Goal: Task Accomplishment & Management: Complete application form

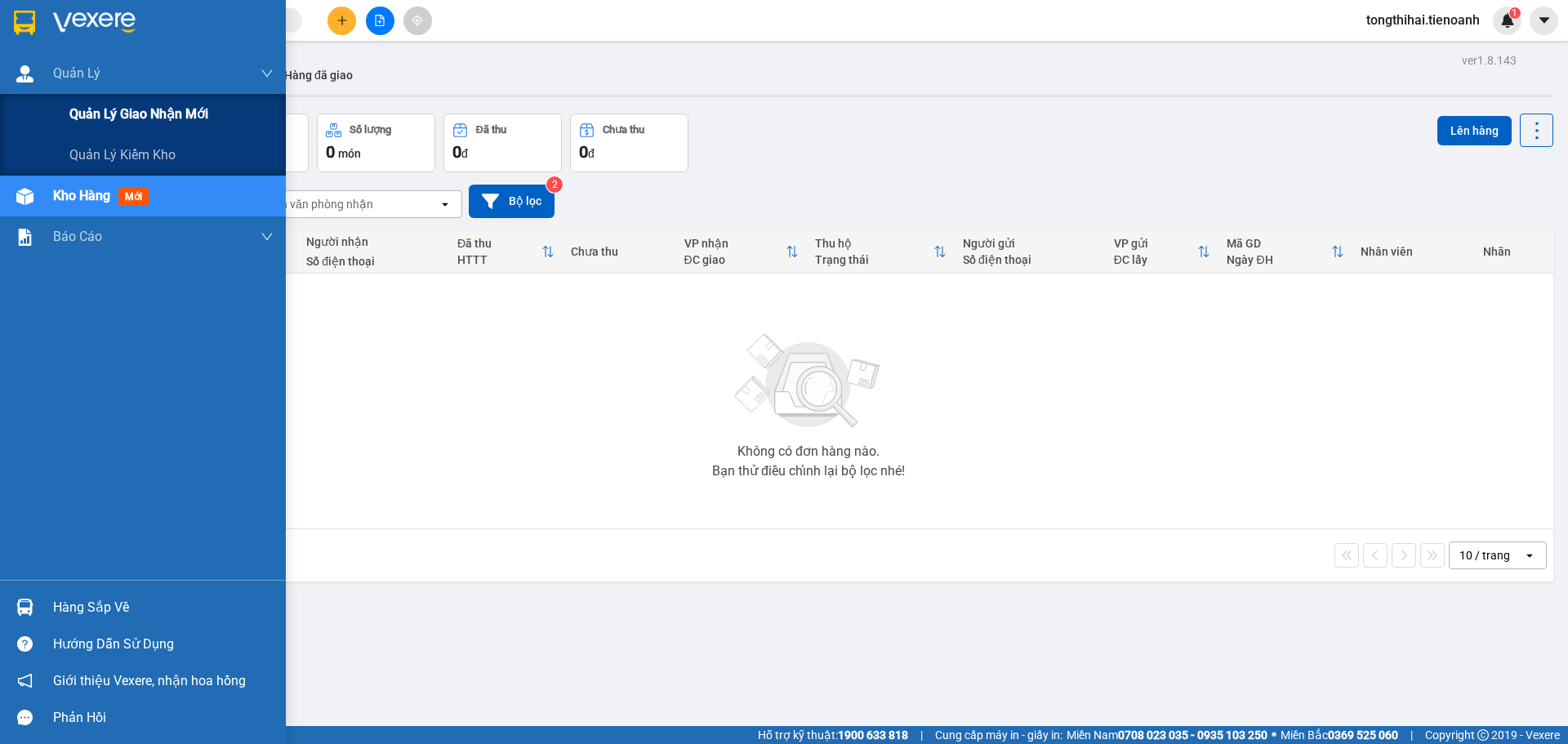
click at [138, 117] on span "Quản lý giao nhận mới" at bounding box center [139, 113] width 139 height 21
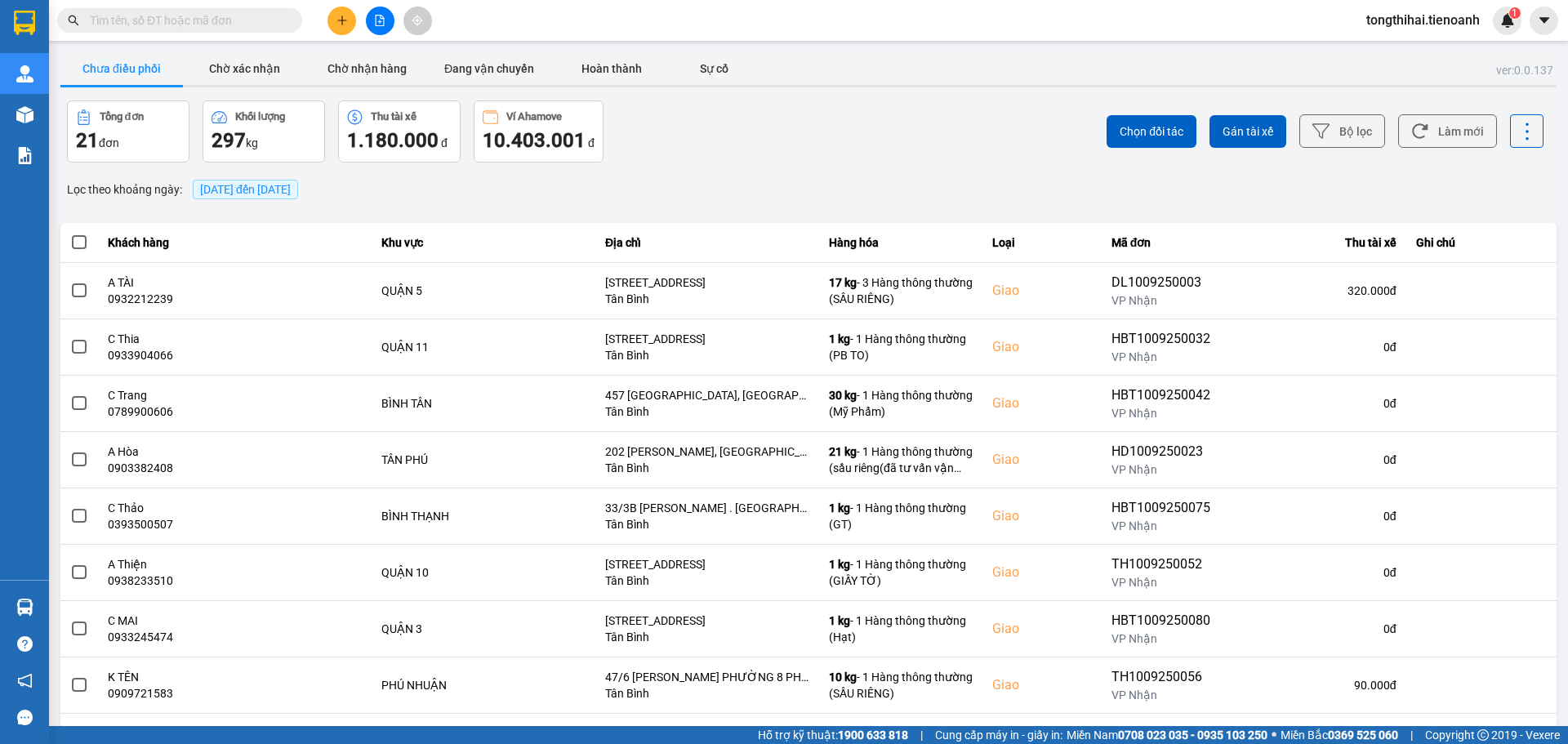
click at [265, 20] on input "text" at bounding box center [186, 21] width 193 height 18
paste input "HBT0709250019"
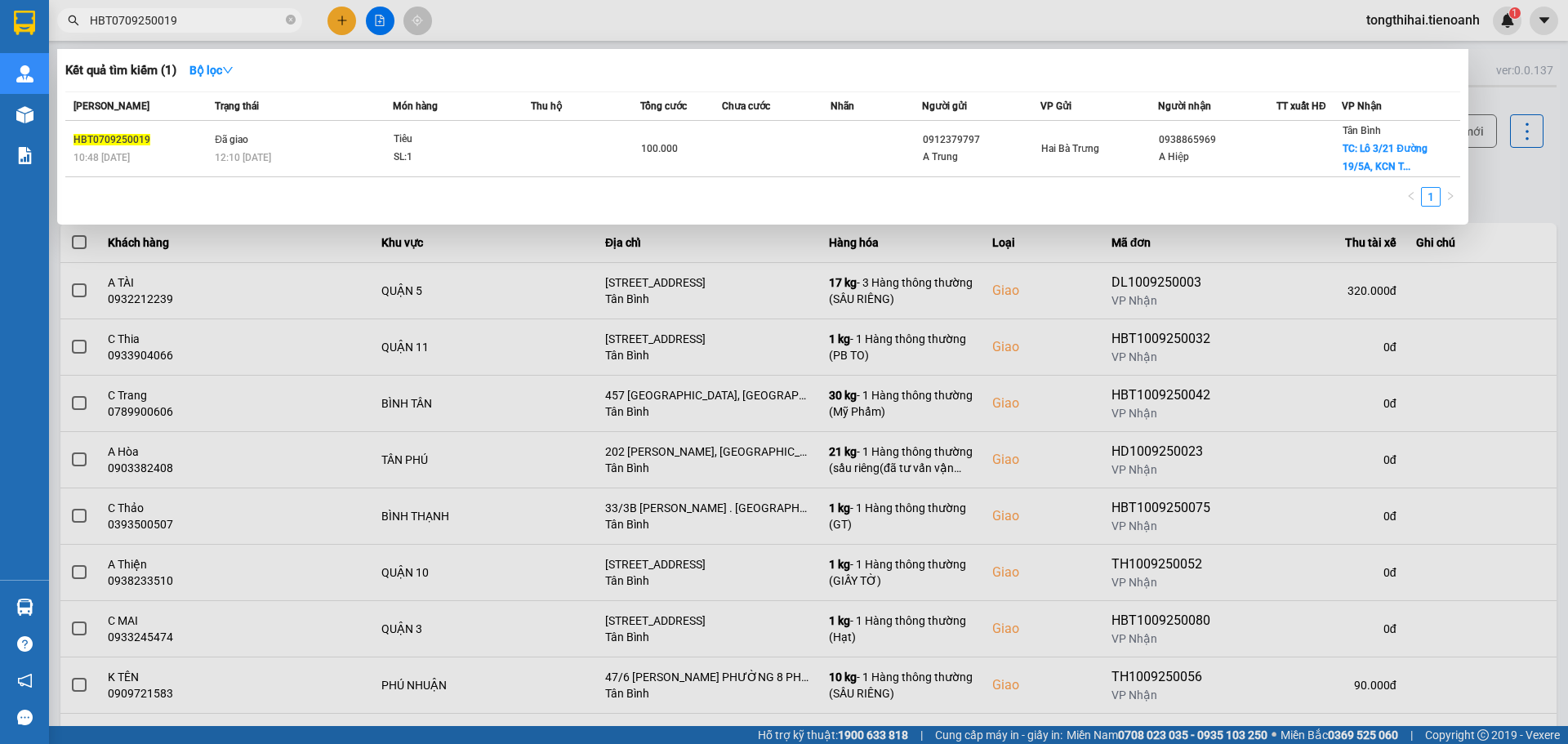
type input "HBT0709250019"
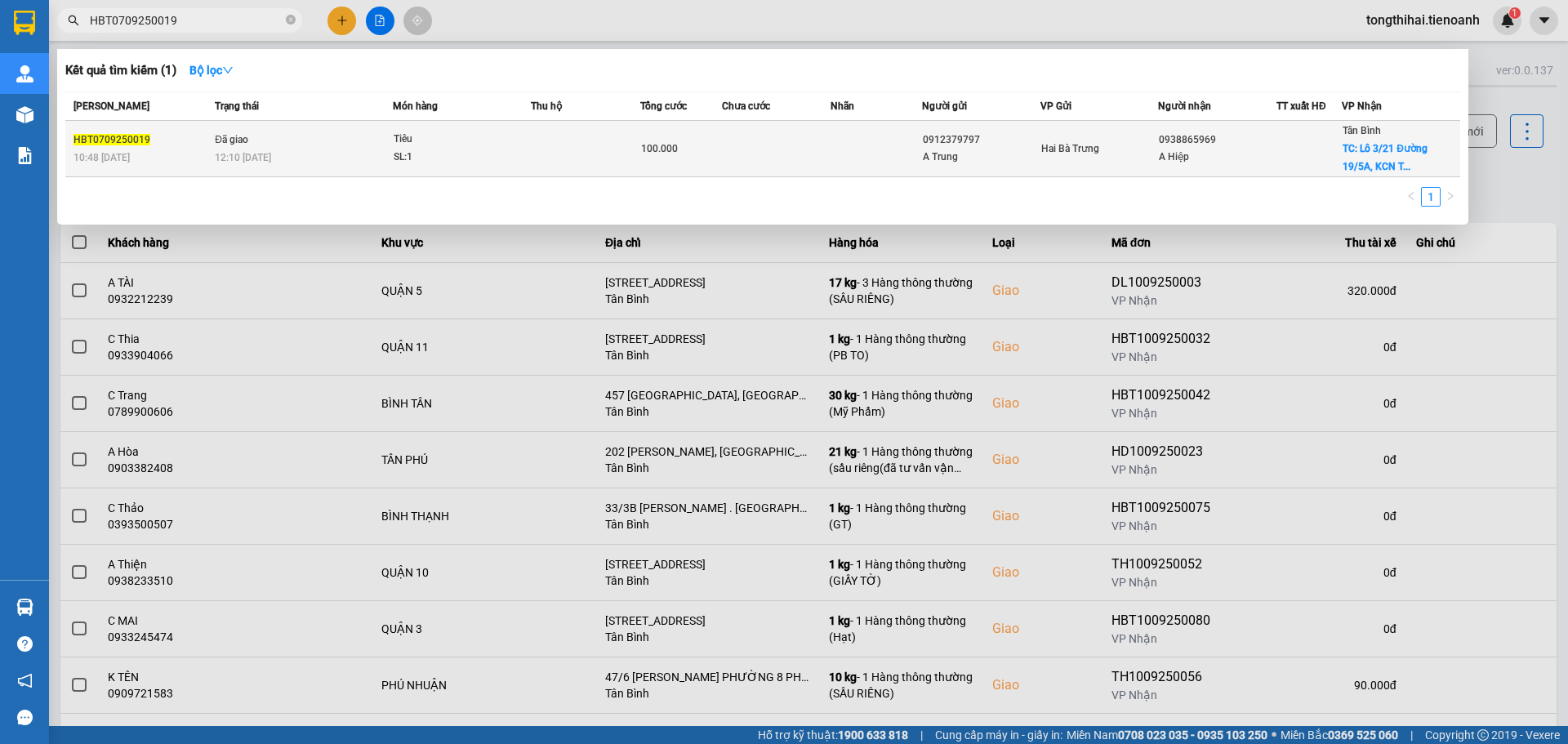
click at [581, 143] on td at bounding box center [585, 149] width 109 height 57
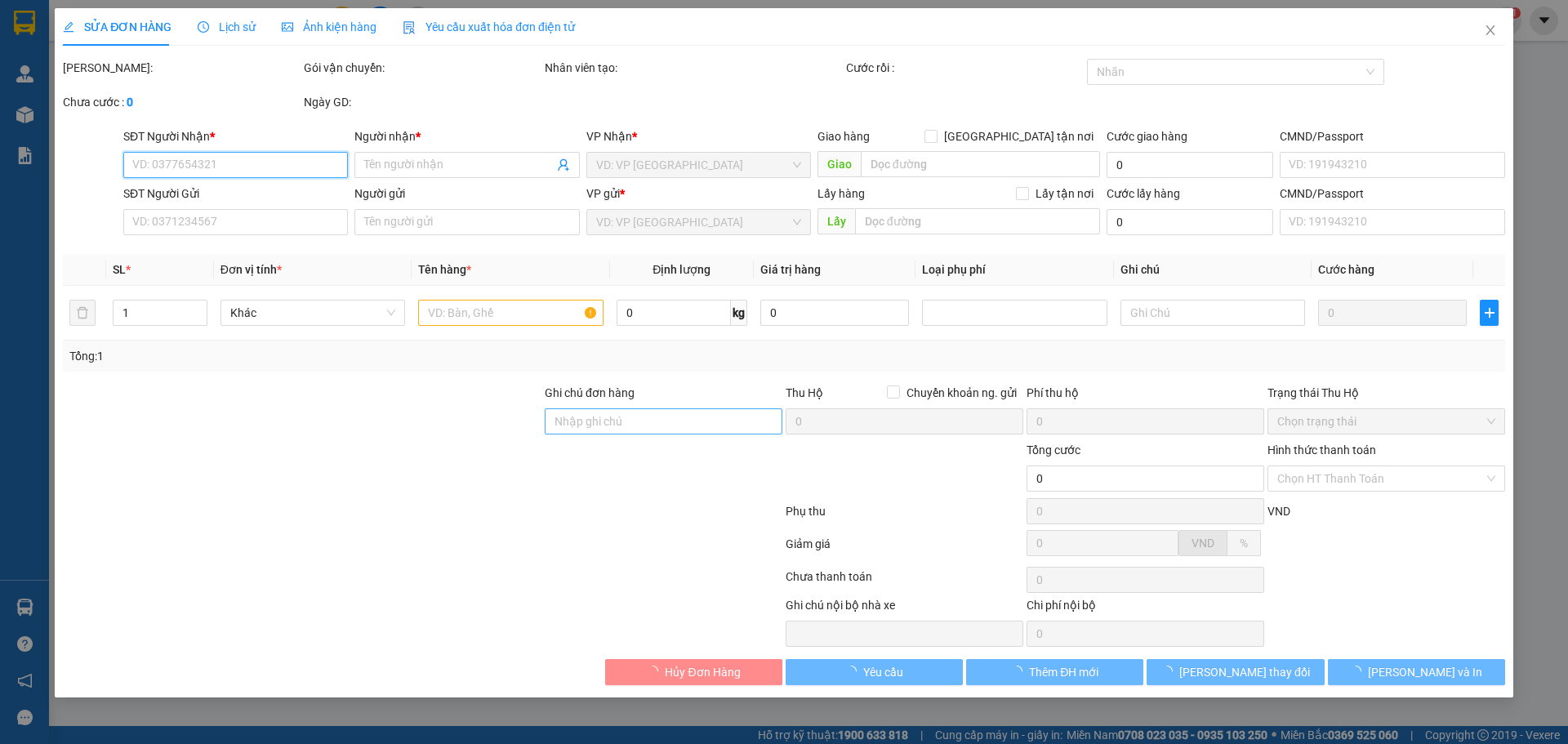
type input "0938865969"
type input "A Hiệp"
checkbox input "true"
type input "Lô 3/21 Đường 19/5A, [GEOGRAPHIC_DATA], P, [GEOGRAPHIC_DATA], [GEOGRAPHIC_DATA]…"
type input "50.000"
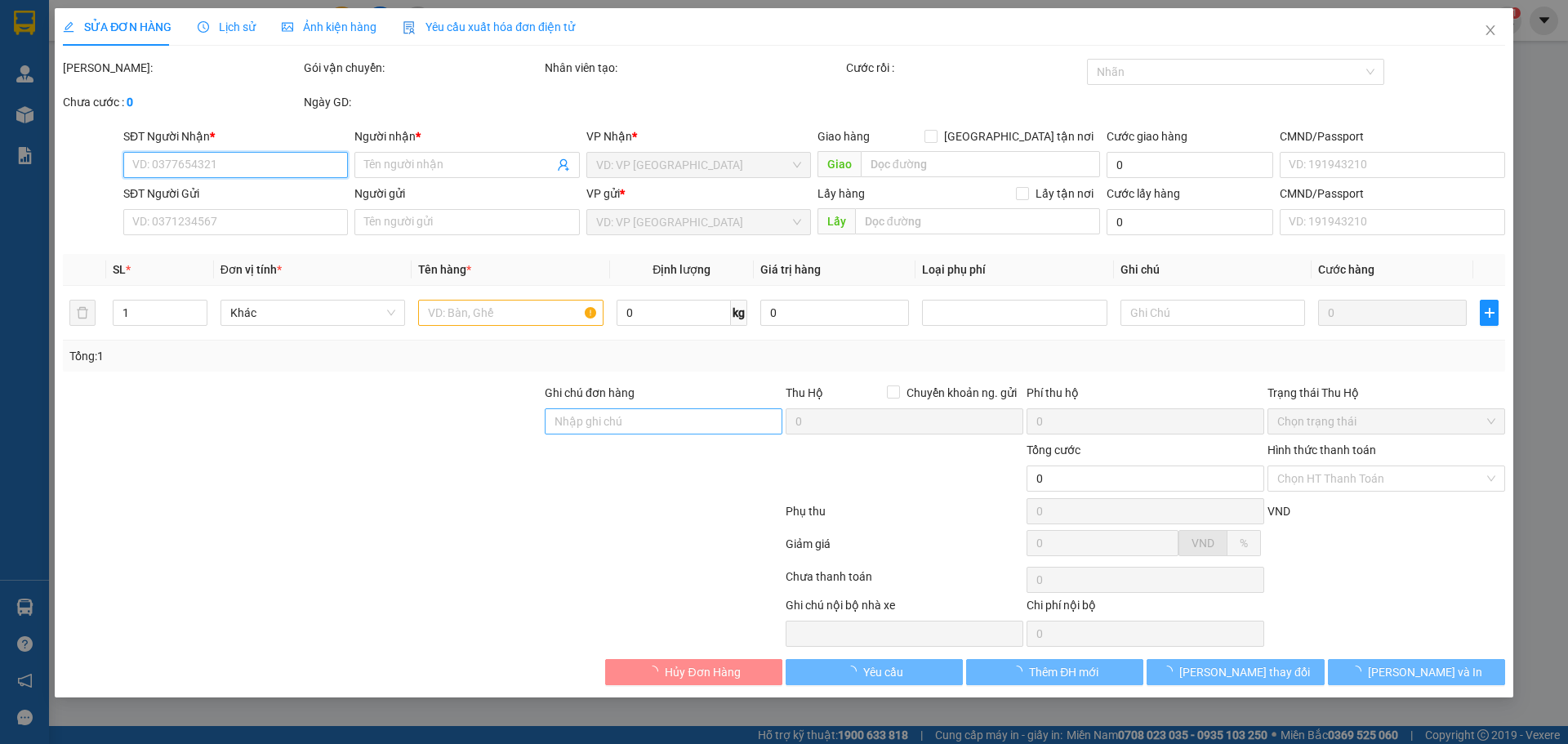
type input "250605504"
type input "0912379797"
type input "A Trung"
type input "240528727"
type input "mã hóa đơn:"
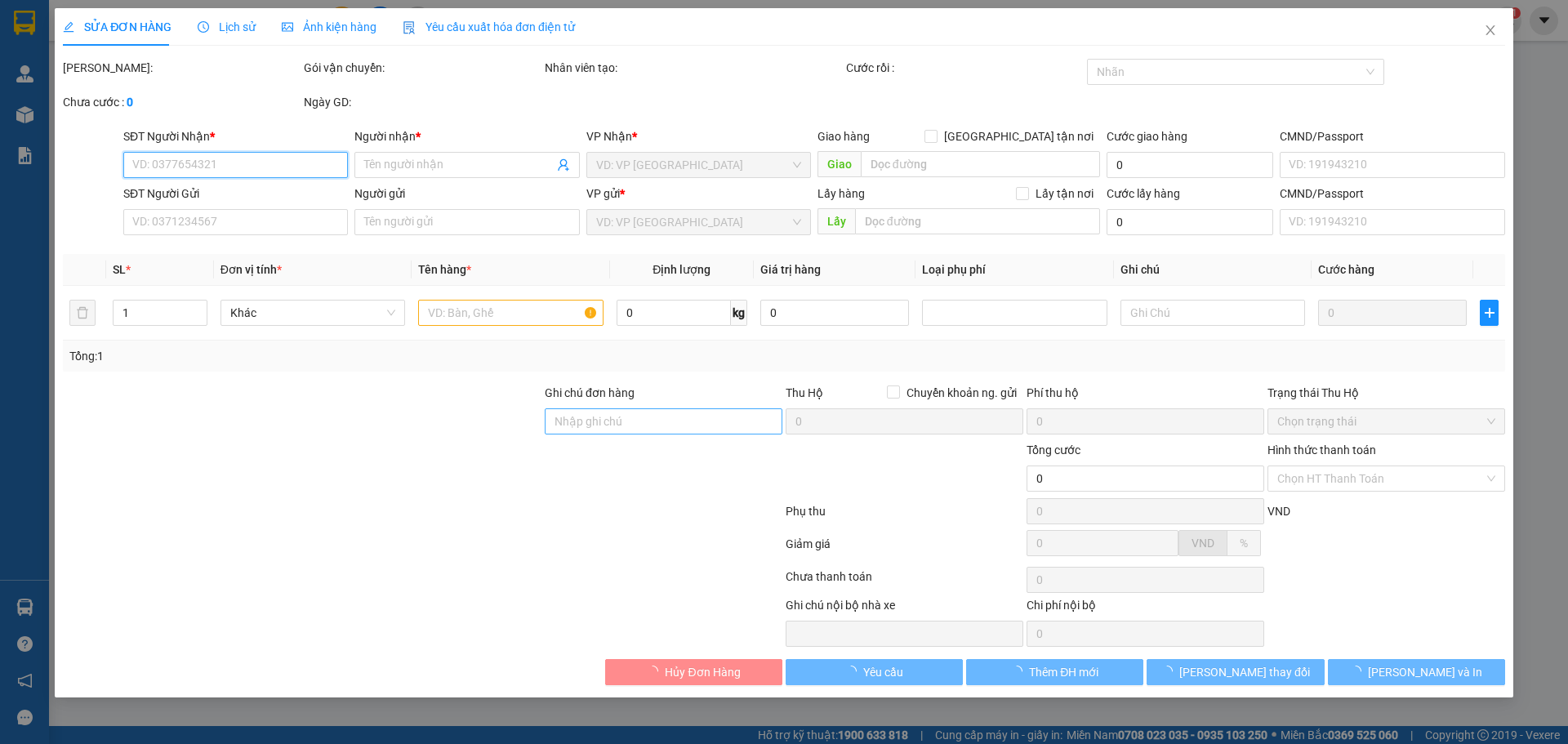
type input "100.000"
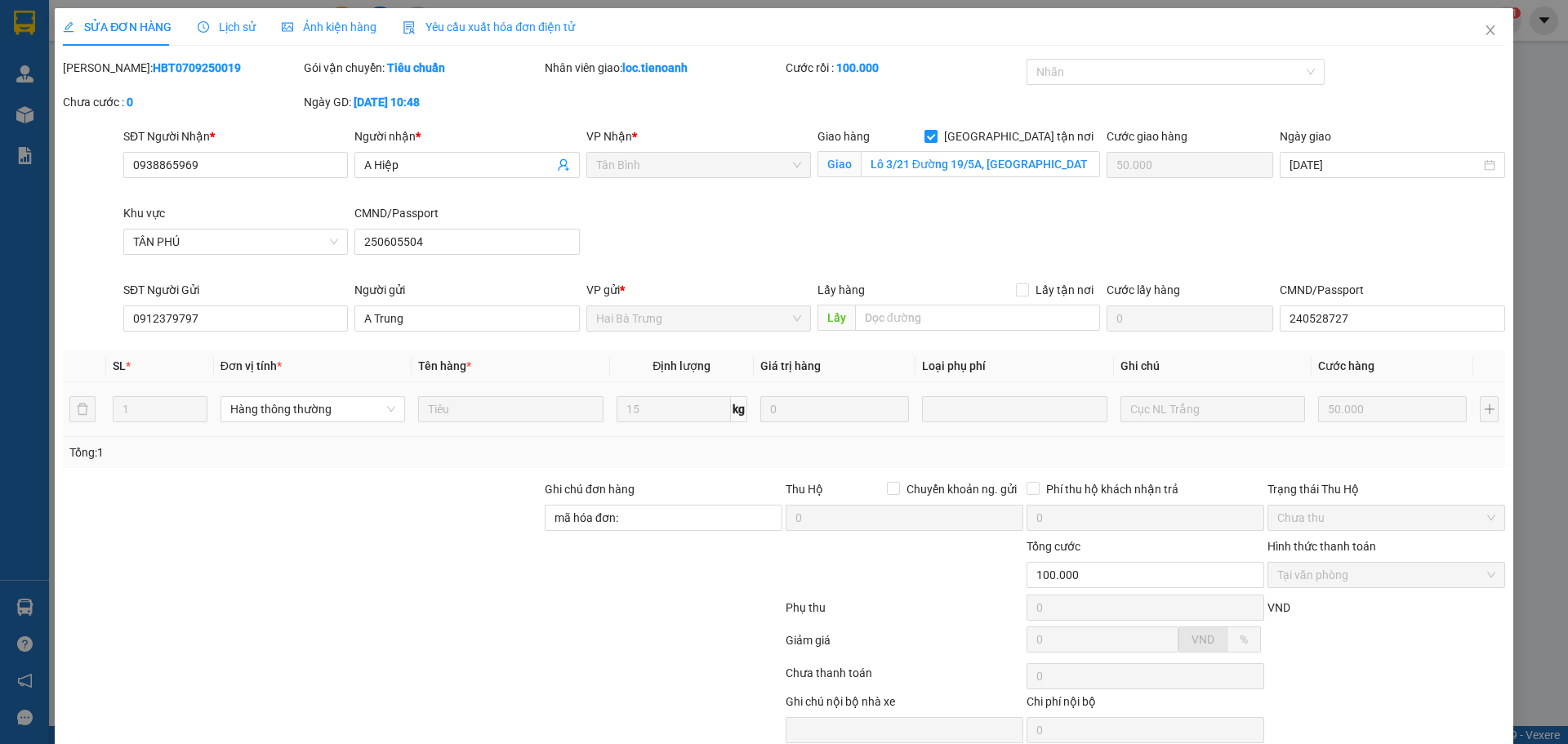
click at [623, 429] on td "15 kg" at bounding box center [681, 410] width 143 height 55
click at [651, 522] on input "mã hóa đơn:" at bounding box center [663, 517] width 238 height 26
paste input "WGH9T1KR009E"
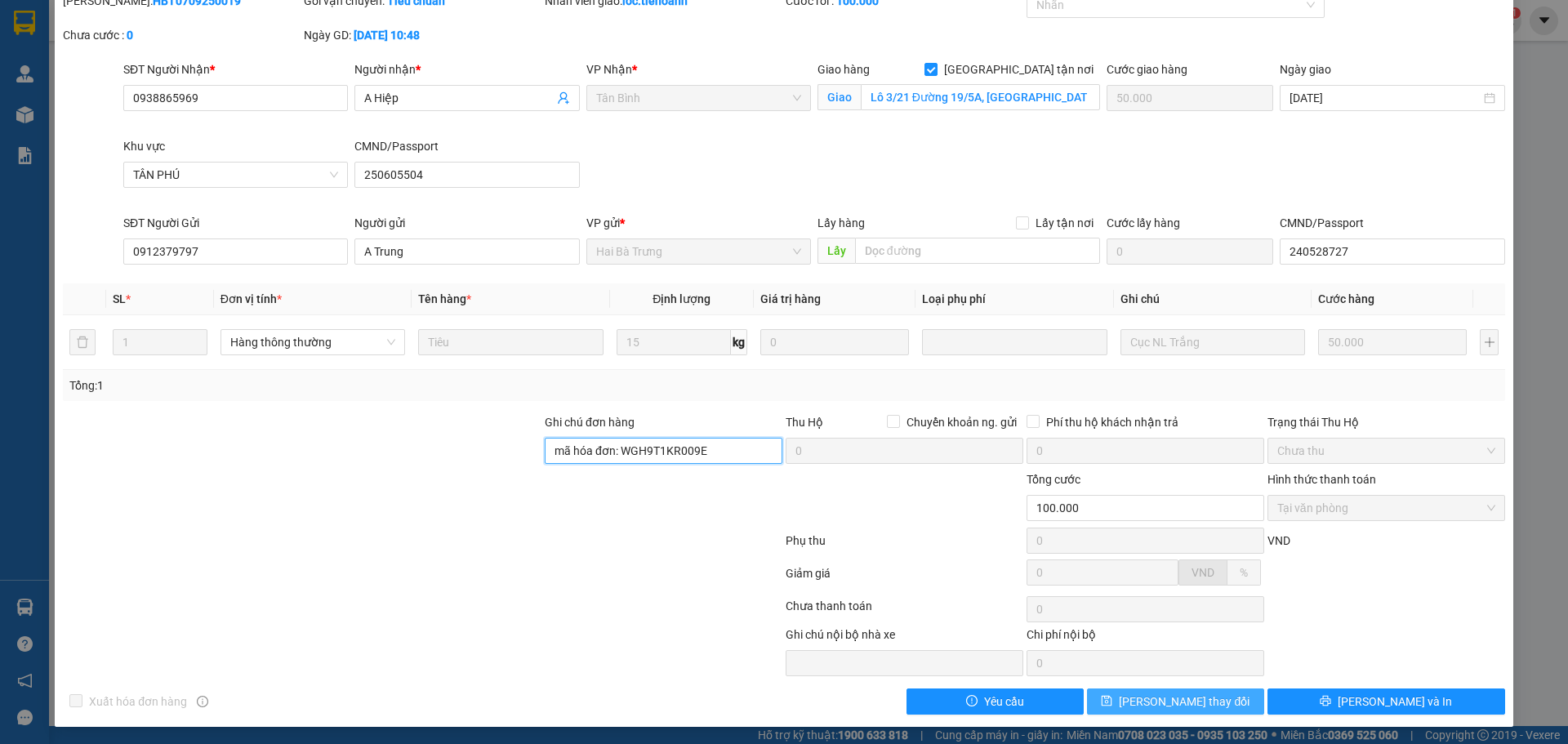
scroll to position [69, 0]
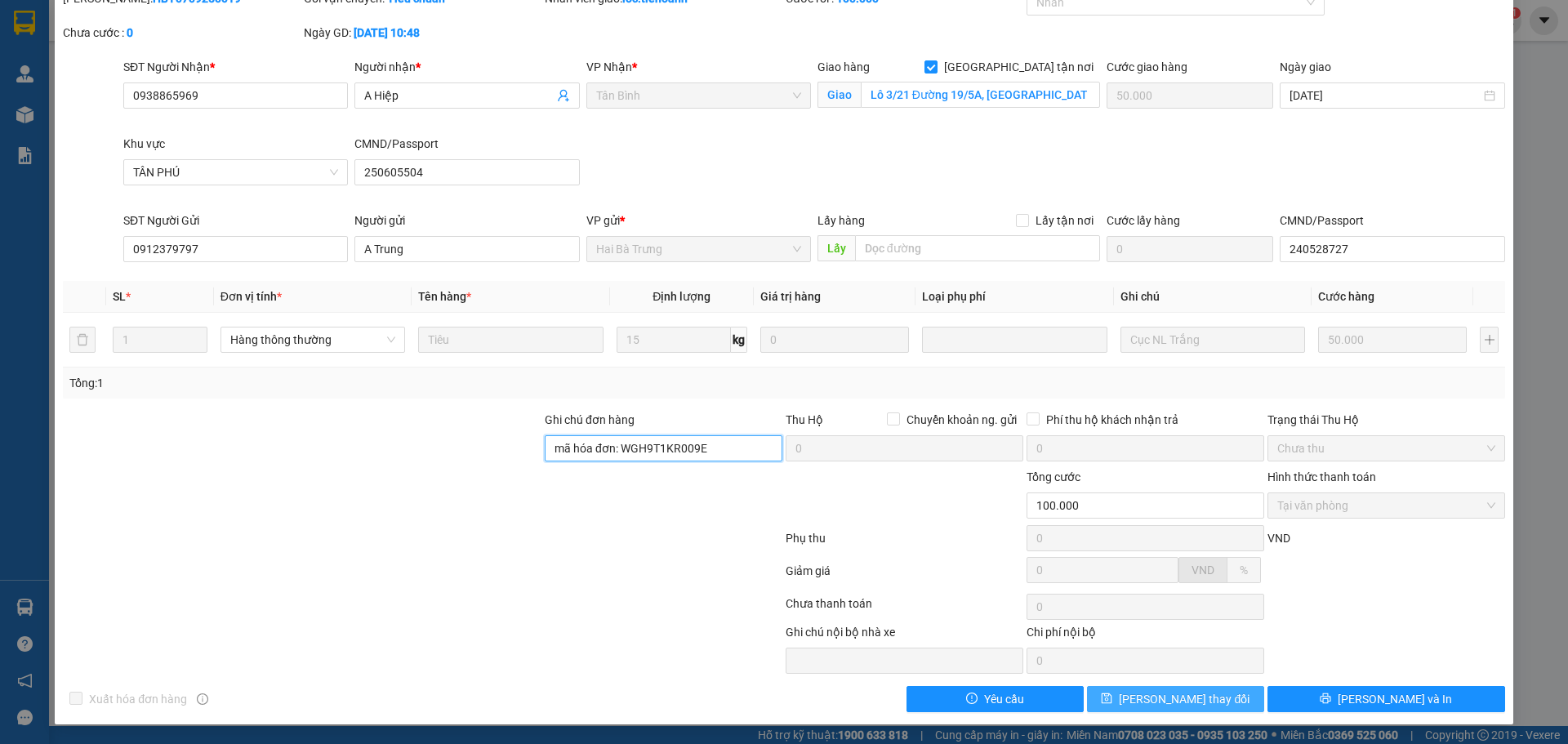
type input "mã hóa đơn: WGH9T1KR009E"
click at [1181, 703] on span "[PERSON_NAME] thay đổi" at bounding box center [1185, 699] width 131 height 18
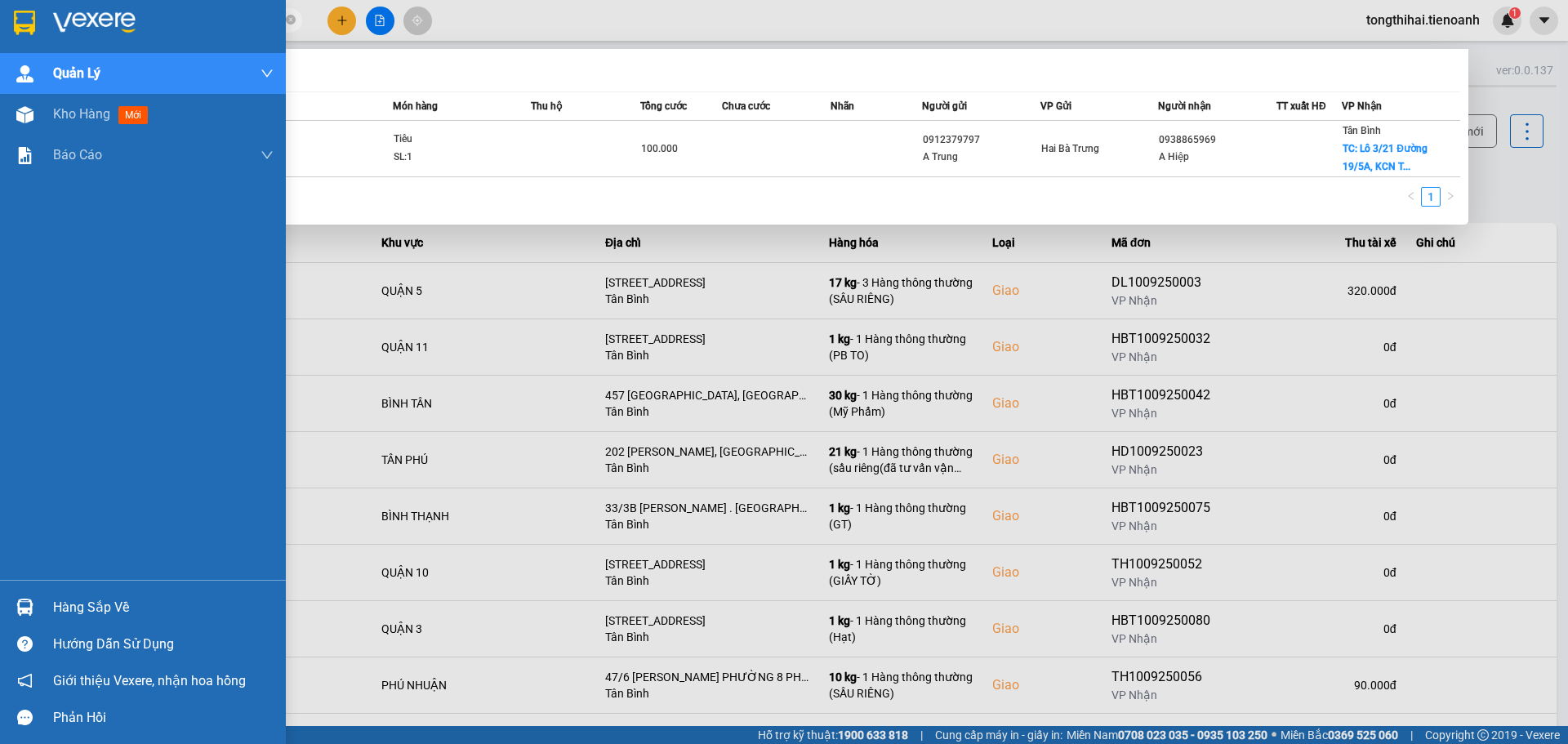
drag, startPoint x: 202, startPoint y: 21, endPoint x: 35, endPoint y: 15, distance: 167.1
click at [35, 15] on section "Kết quả tìm kiếm ( 1 ) Bộ lọc Mã ĐH Trạng thái Món hàng Thu hộ Tổng cước Chưa c…" at bounding box center [784, 372] width 1568 height 744
paste input "BXNTG050925000"
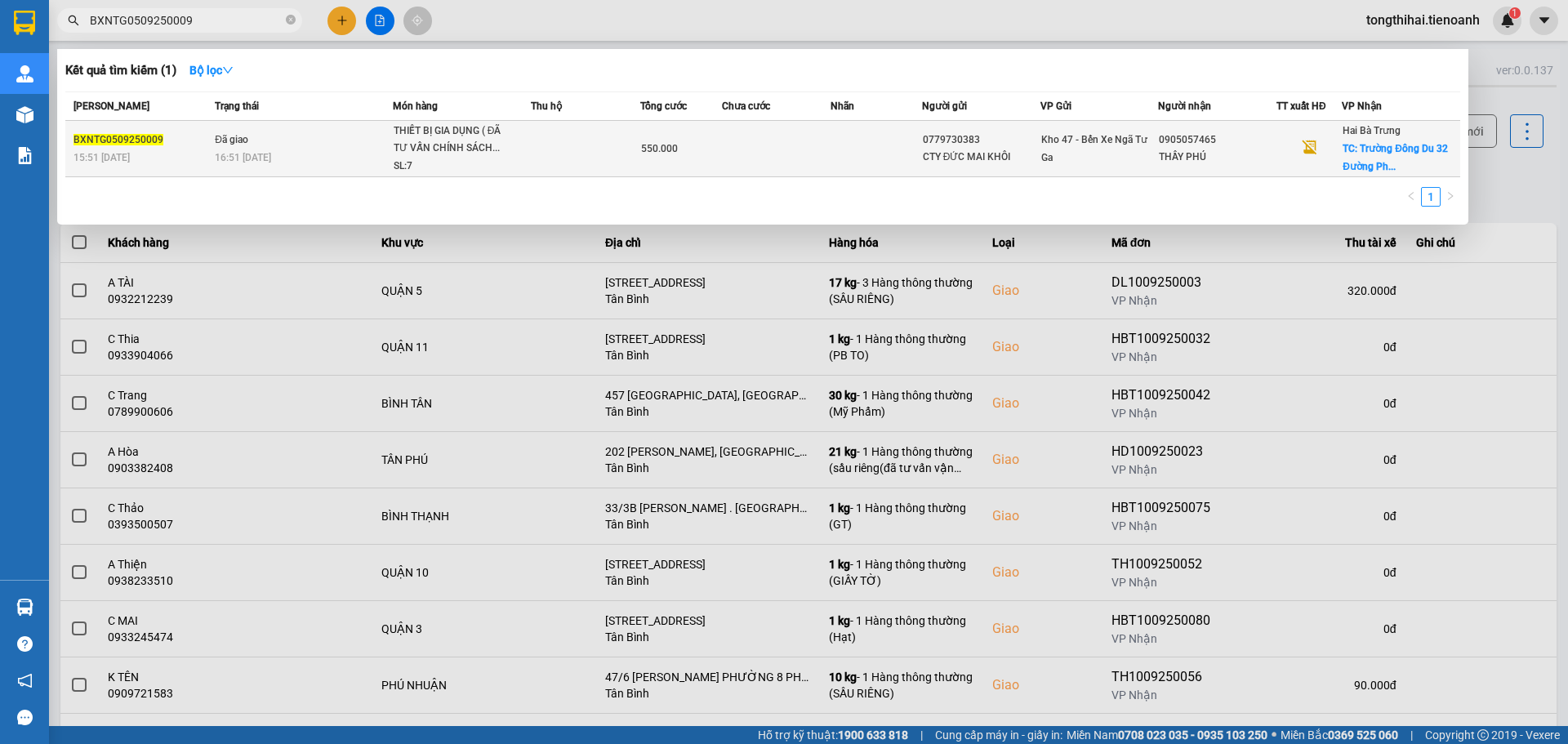
type input "BXNTG0509250009"
click at [301, 159] on div "16:51 [DATE]" at bounding box center [303, 157] width 178 height 18
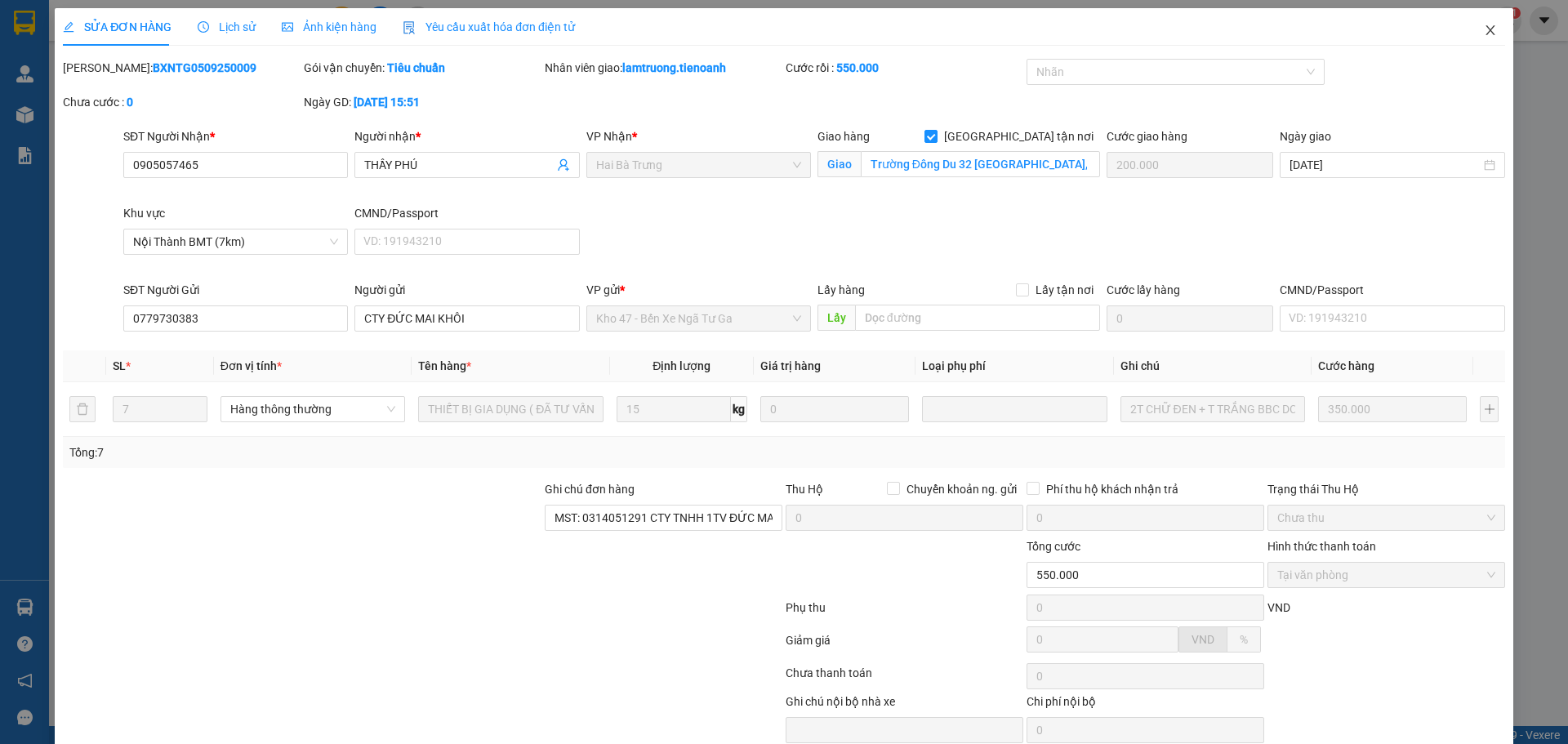
click at [1484, 26] on icon "close" at bounding box center [1490, 29] width 13 height 13
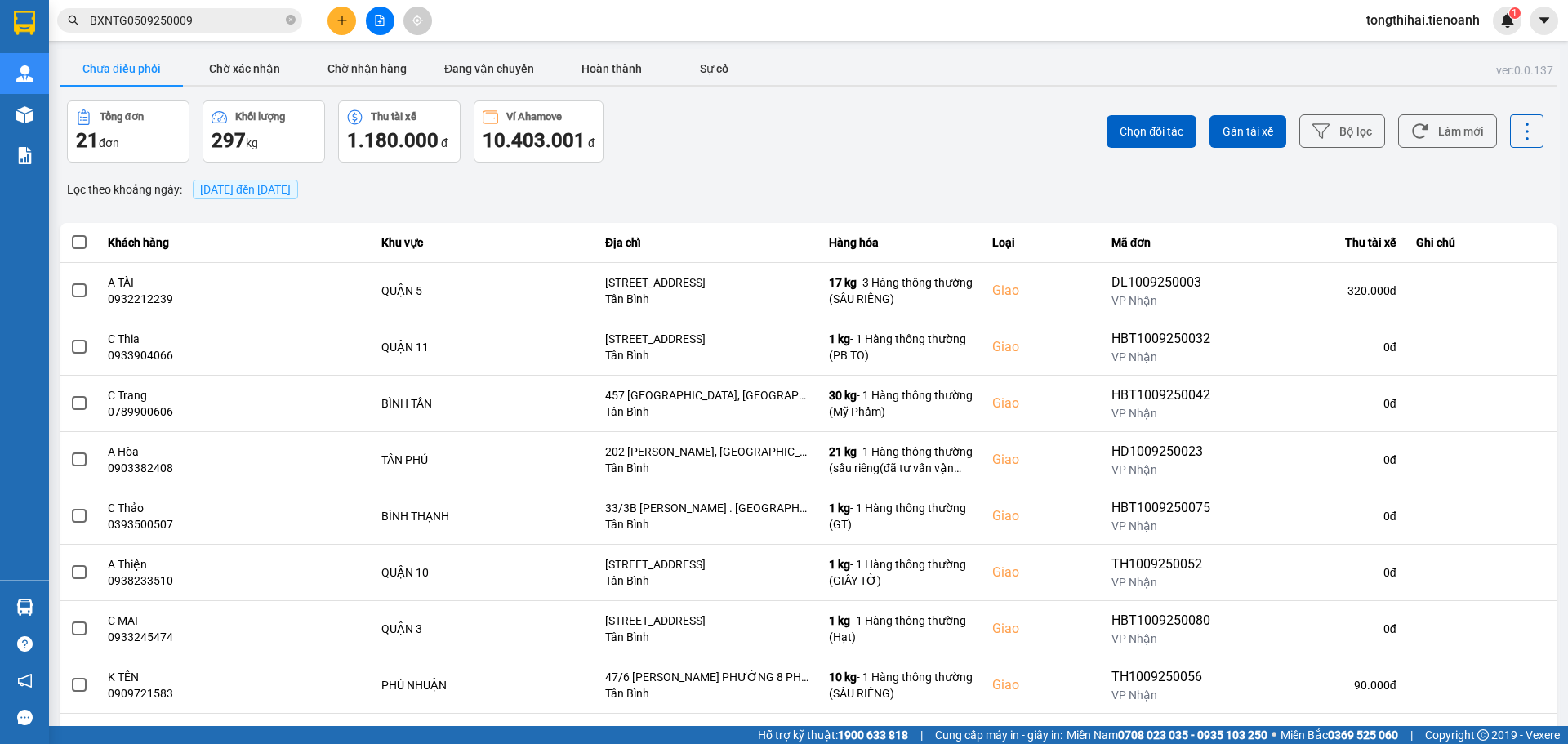
click at [205, 20] on input "BXNTG0509250009" at bounding box center [186, 21] width 193 height 18
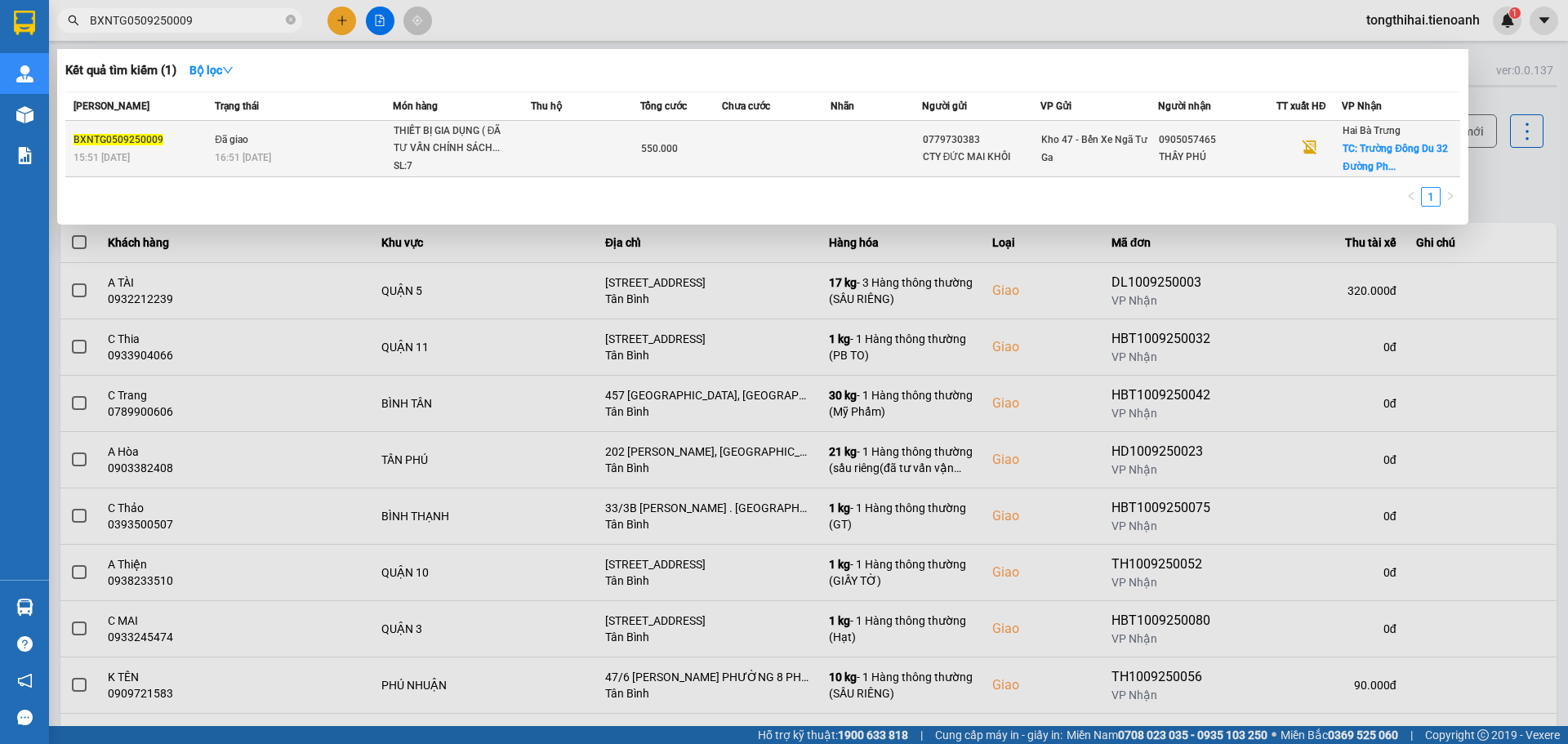
click at [654, 151] on span "550.000" at bounding box center [660, 148] width 37 height 12
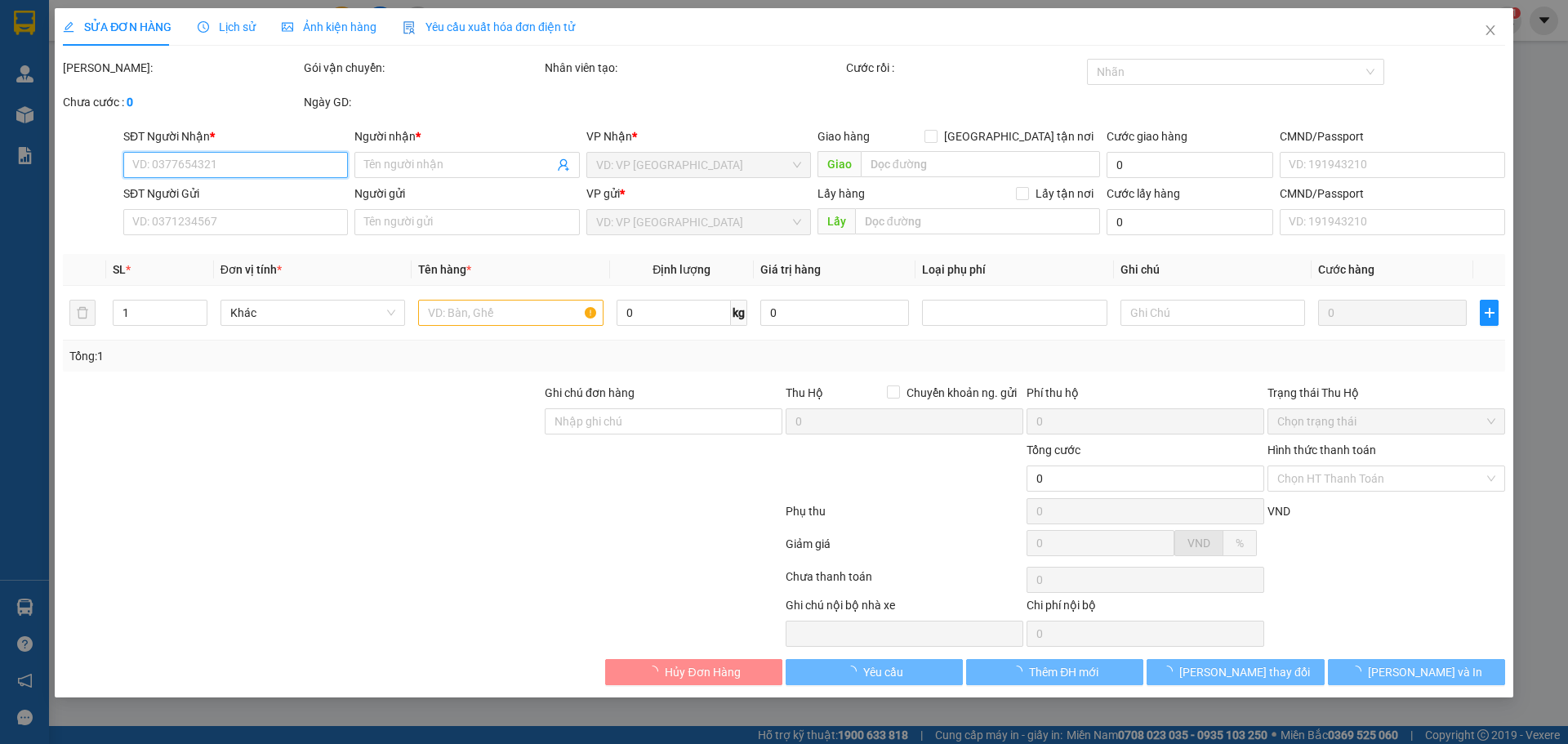
type input "0905057465"
type input "THẦY PHÚ"
checkbox input "true"
type input "Trường Đông Du 32 [GEOGRAPHIC_DATA], [GEOGRAPHIC_DATA], [GEOGRAPHIC_DATA], [GEO…"
type input "200.000"
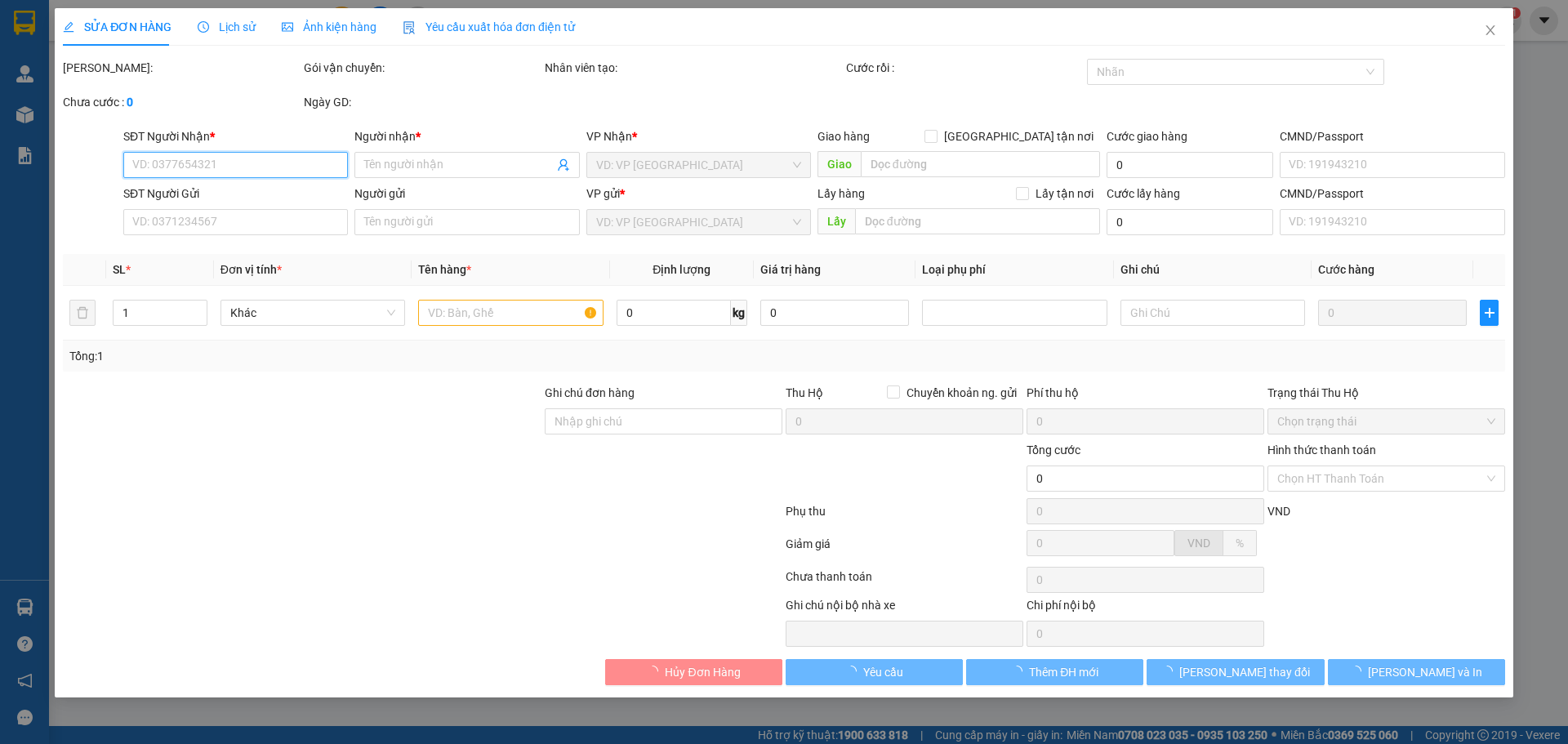
type input "0779730383"
type input "CTY ĐỨC MAI KHÔI"
type input "MST: 0314051291 CTY TNHH 1TV ĐỨC MAI KHÔI mail; [EMAIL_ADDRESS][DOMAIN_NAME]"
type input "550.000"
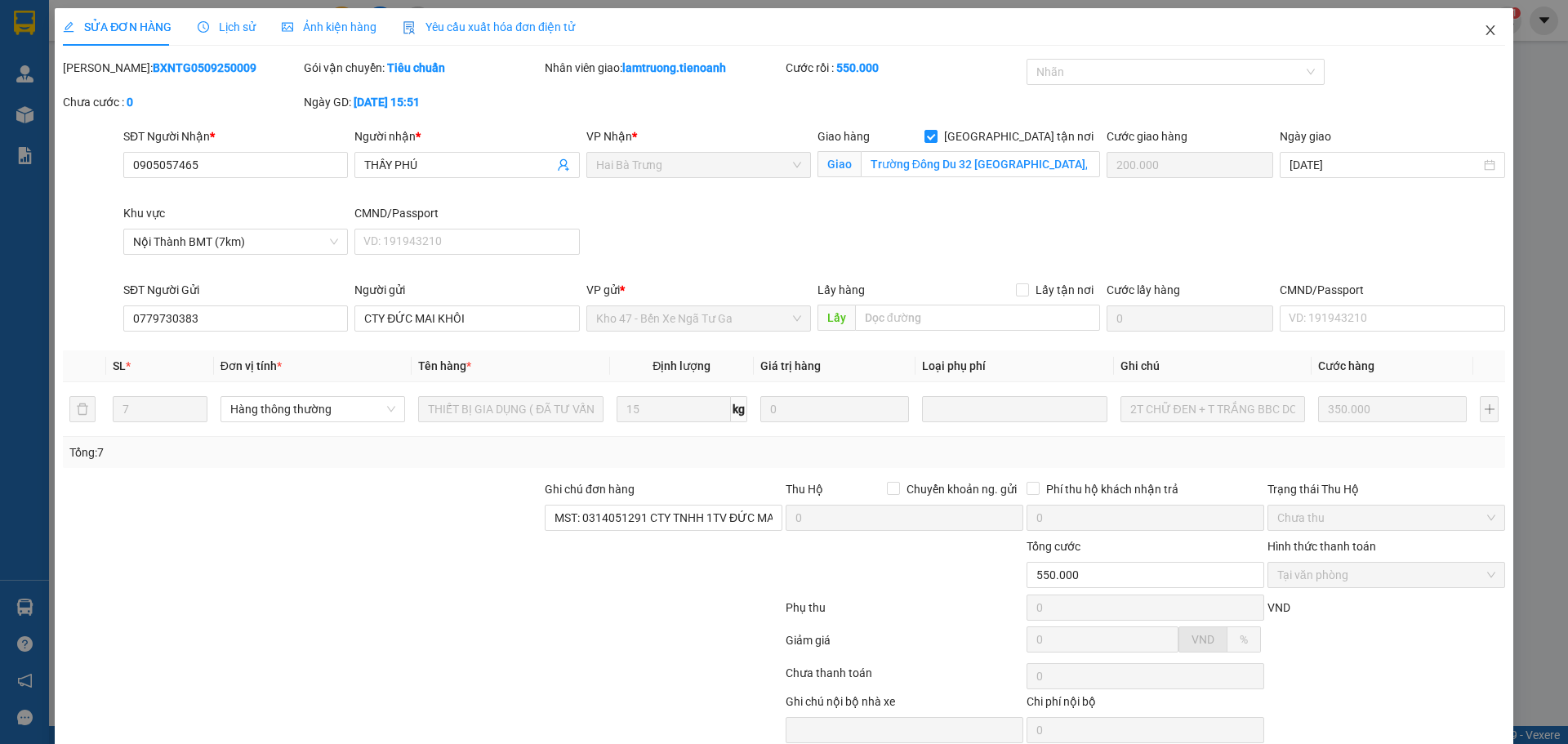
click at [1468, 32] on span "Close" at bounding box center [1490, 30] width 46 height 46
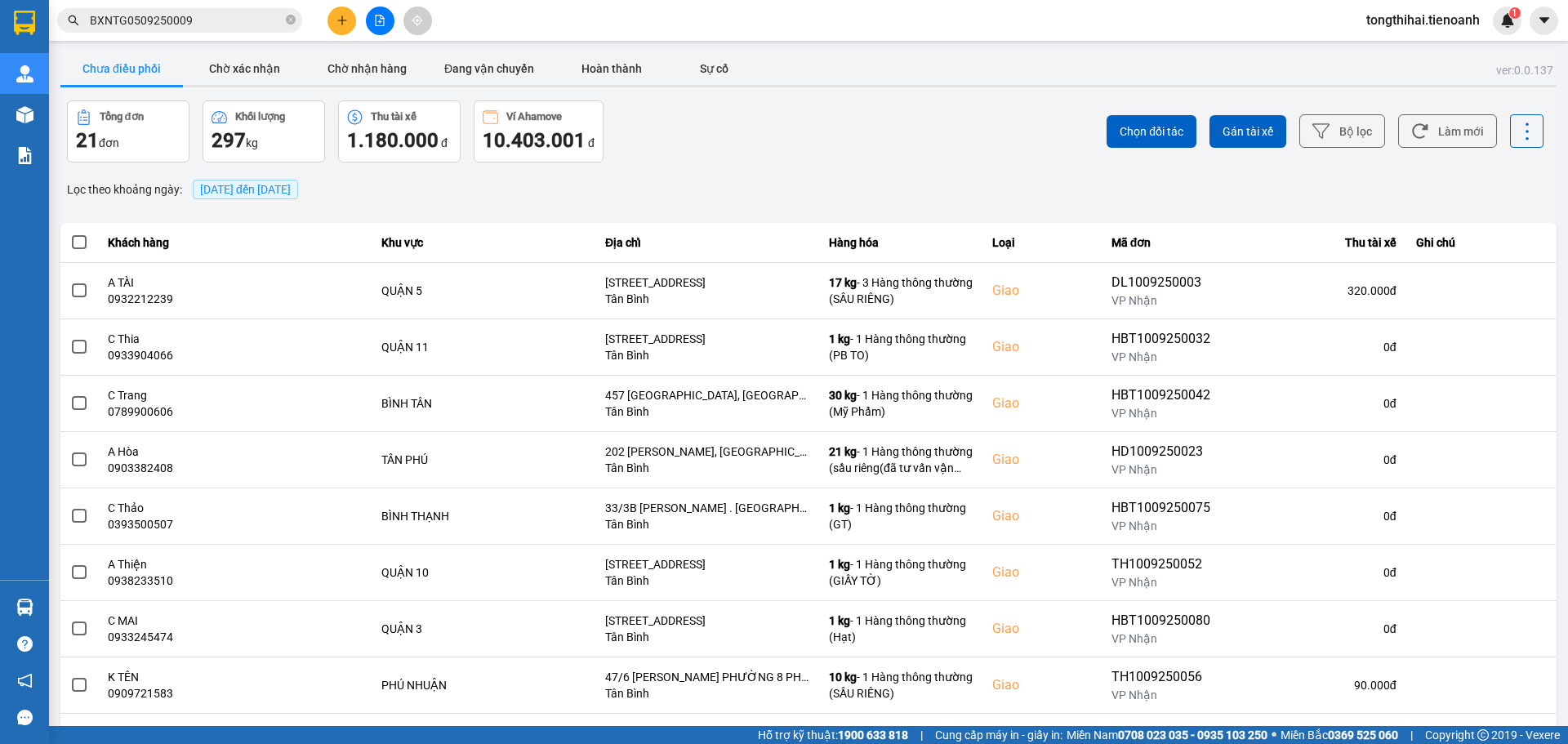
click at [151, 16] on input "BXNTG0509250009" at bounding box center [186, 21] width 193 height 18
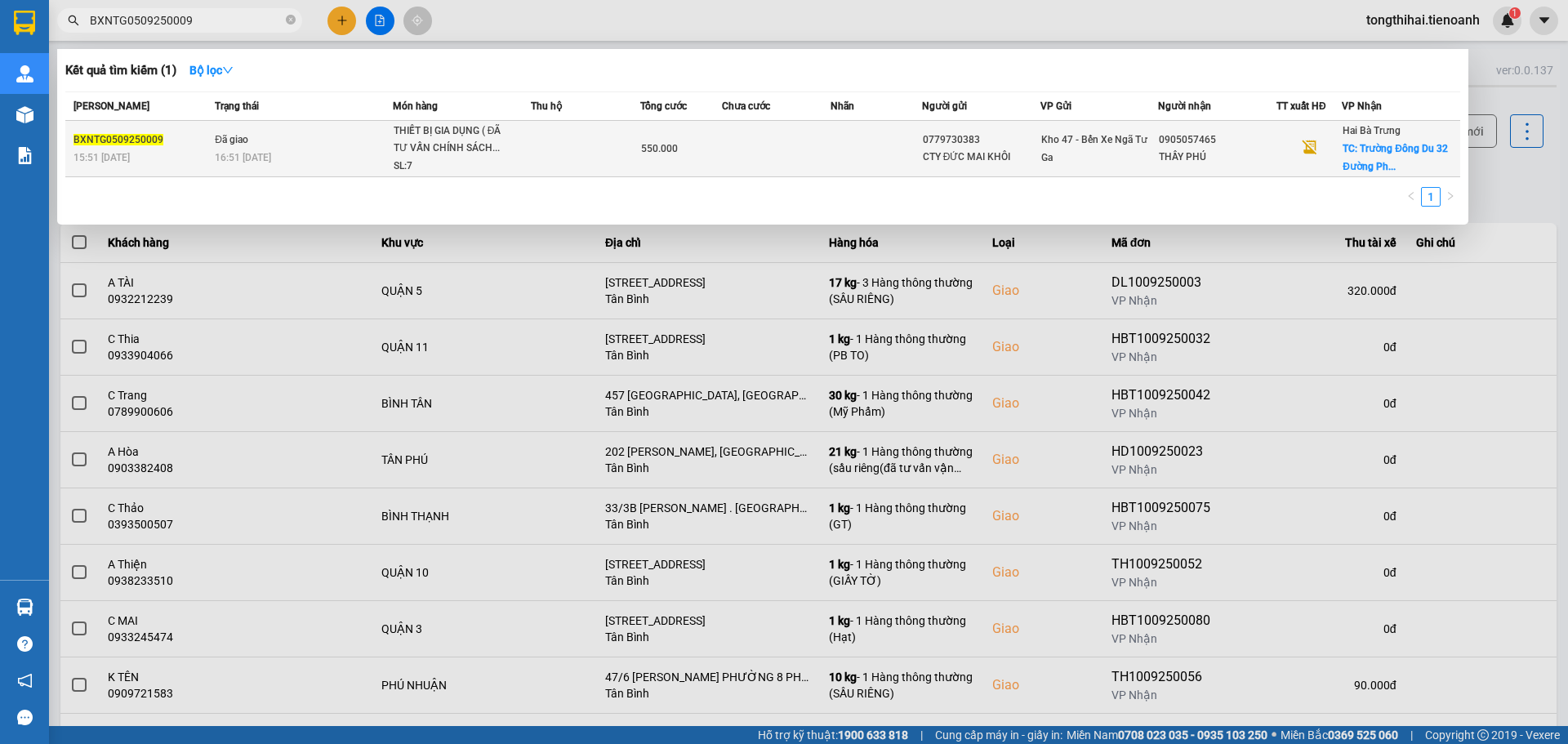
click at [300, 145] on td "Đã giao 16:51 [DATE]" at bounding box center [302, 149] width 182 height 57
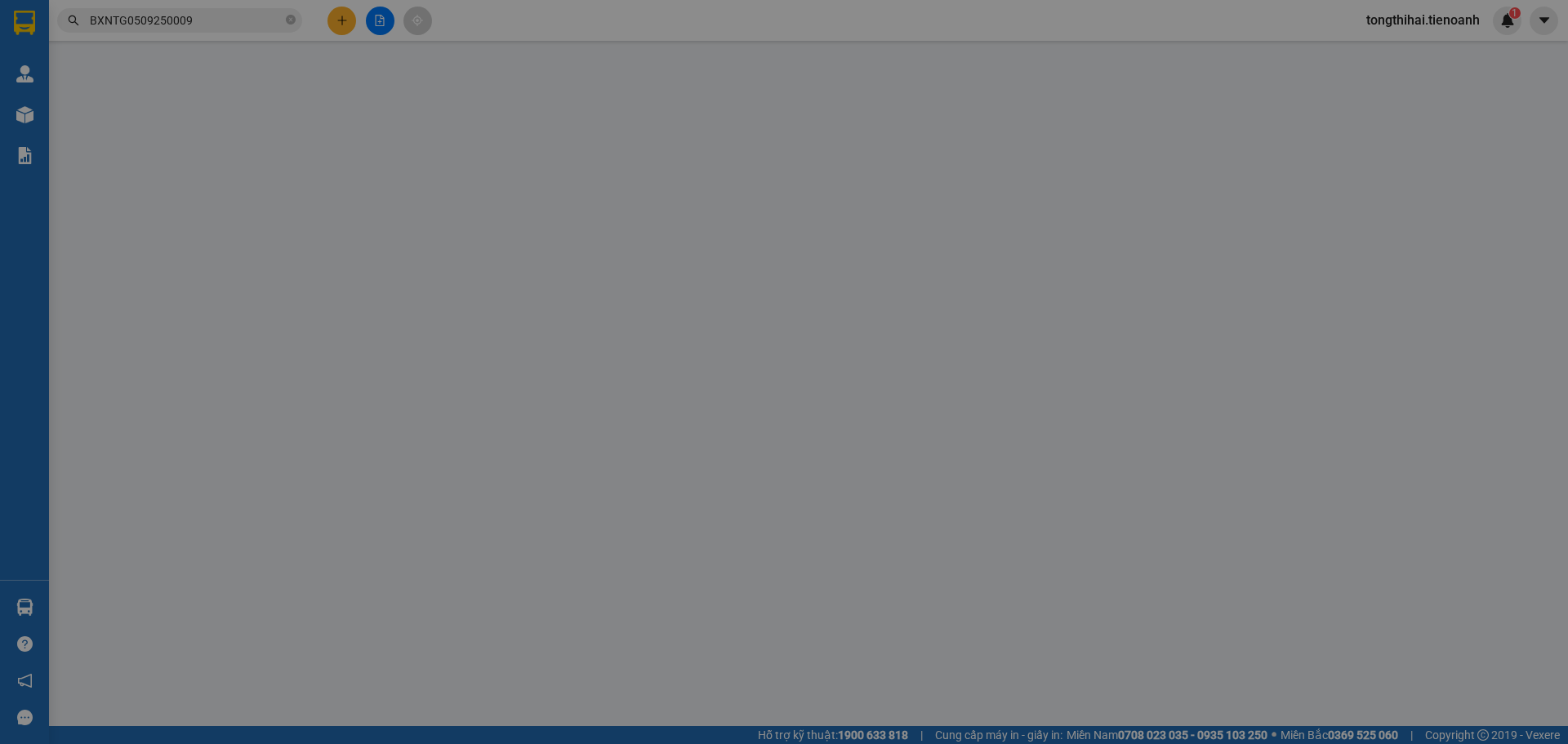
type input "0905057465"
type input "THẦY PHÚ"
checkbox input "true"
type input "Trường Đông Du 32 [GEOGRAPHIC_DATA], [GEOGRAPHIC_DATA], [GEOGRAPHIC_DATA], [GEO…"
type input "200.000"
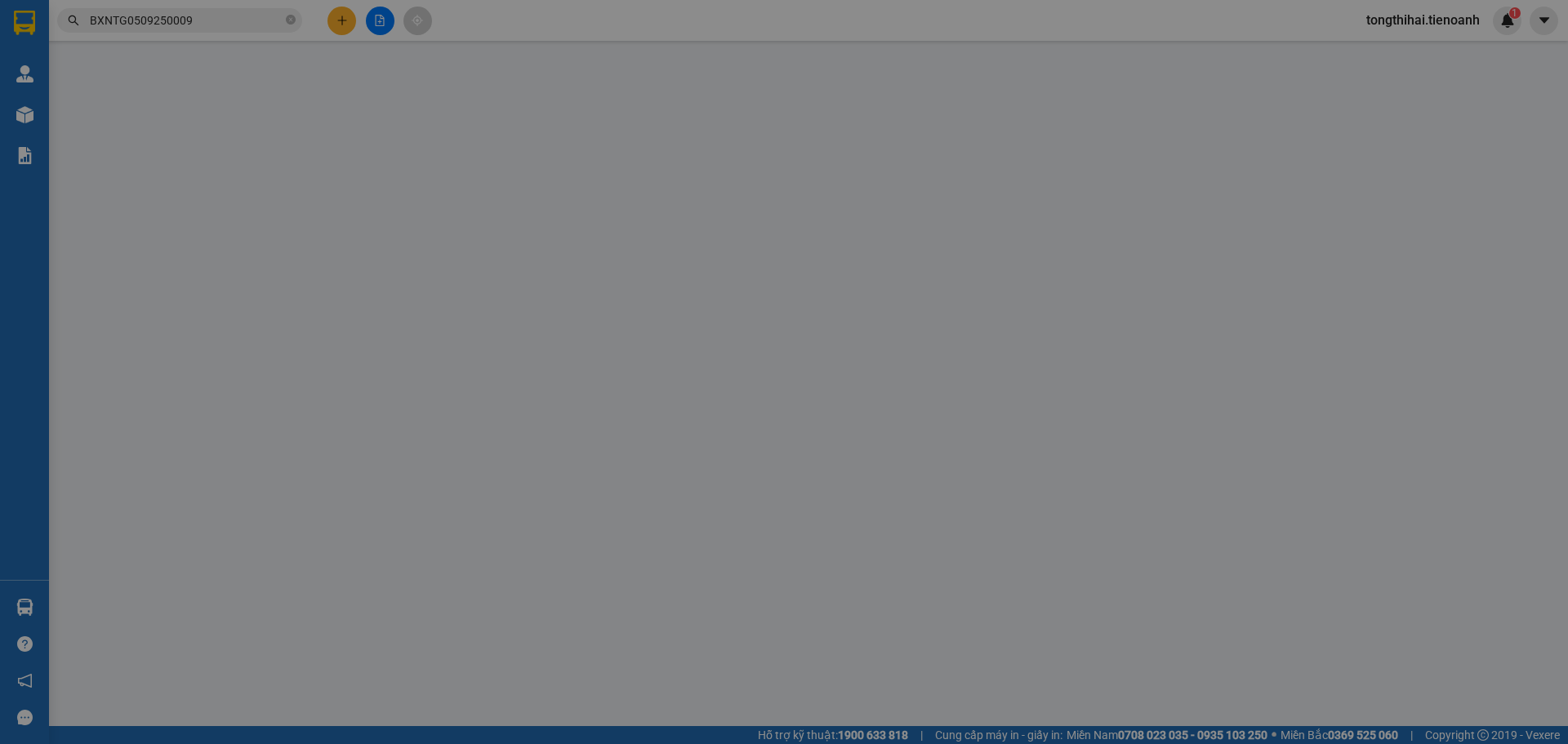
type input "0779730383"
type input "CTY ĐỨC MAI KHÔI"
type input "MST: 0314051291 CTY TNHH 1TV ĐỨC MAI KHÔI mail; [EMAIL_ADDRESS][DOMAIN_NAME]"
type input "550.000"
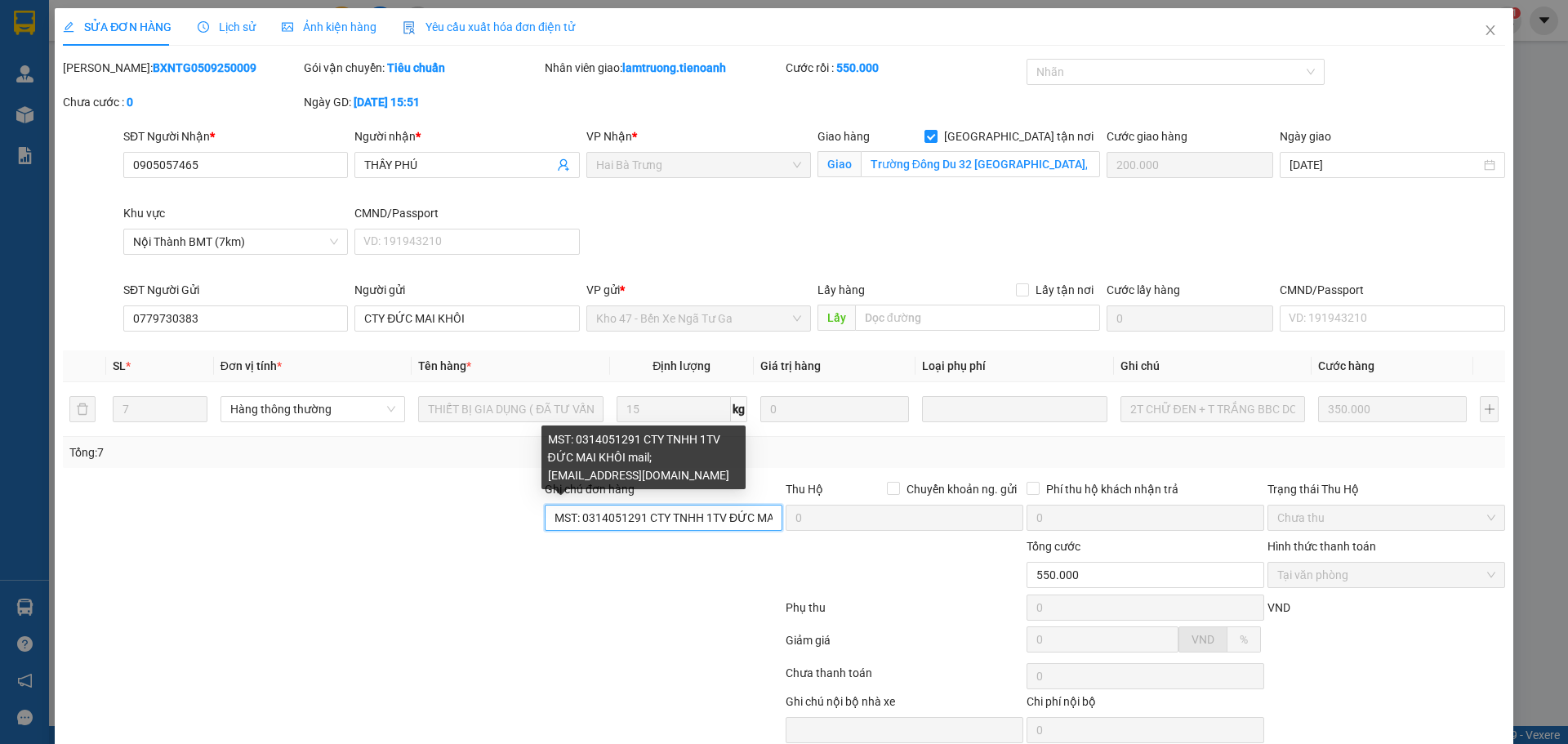
scroll to position [0, 228]
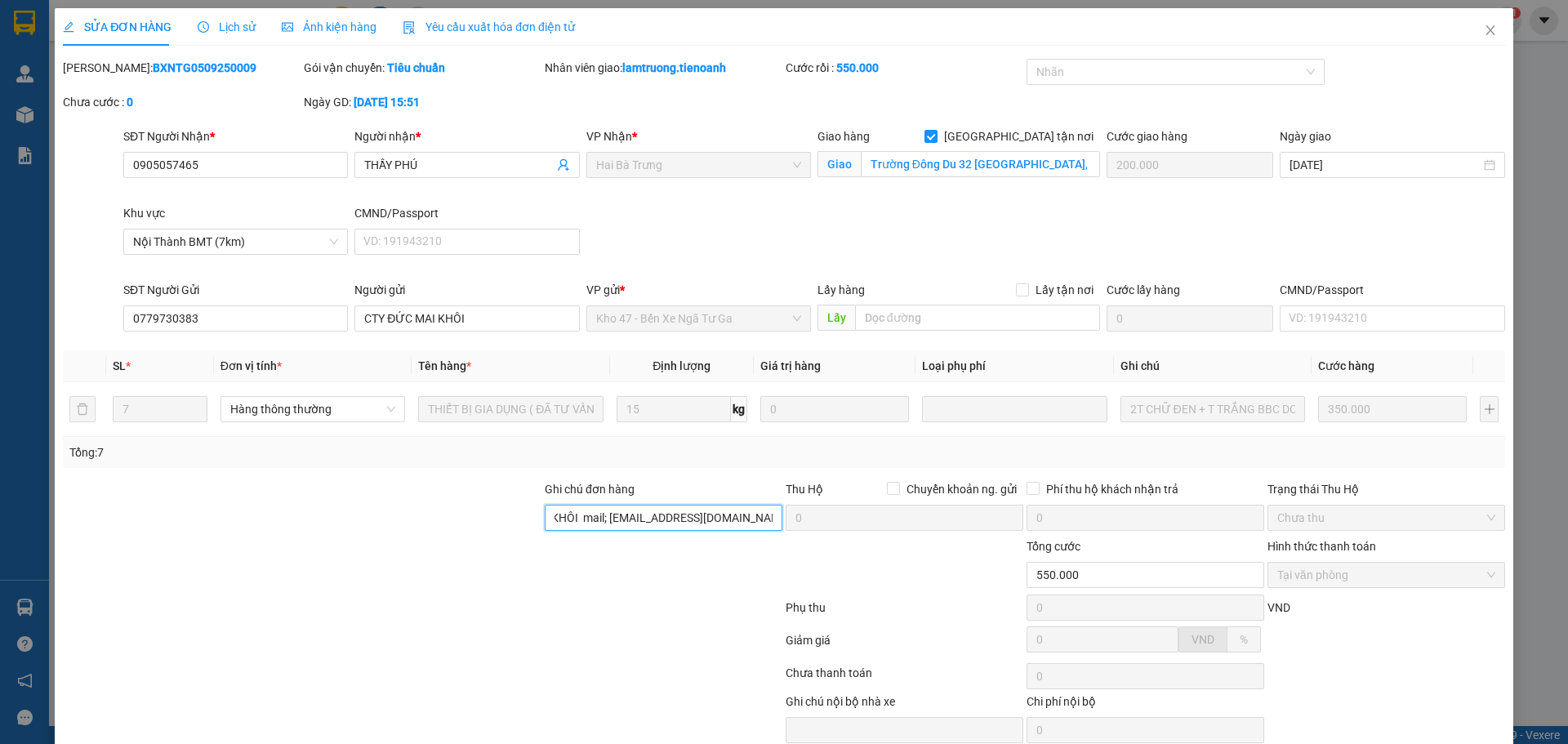
click at [879, 526] on div "Ghi chú đơn hàng MST: 0314051291 CTY TNHH 1TV ĐỨC MAI KHÔI mail; [EMAIL_ADDRESS…" at bounding box center [784, 509] width 1445 height 58
type input "h"
paste input "B1HNT7L51JAV"
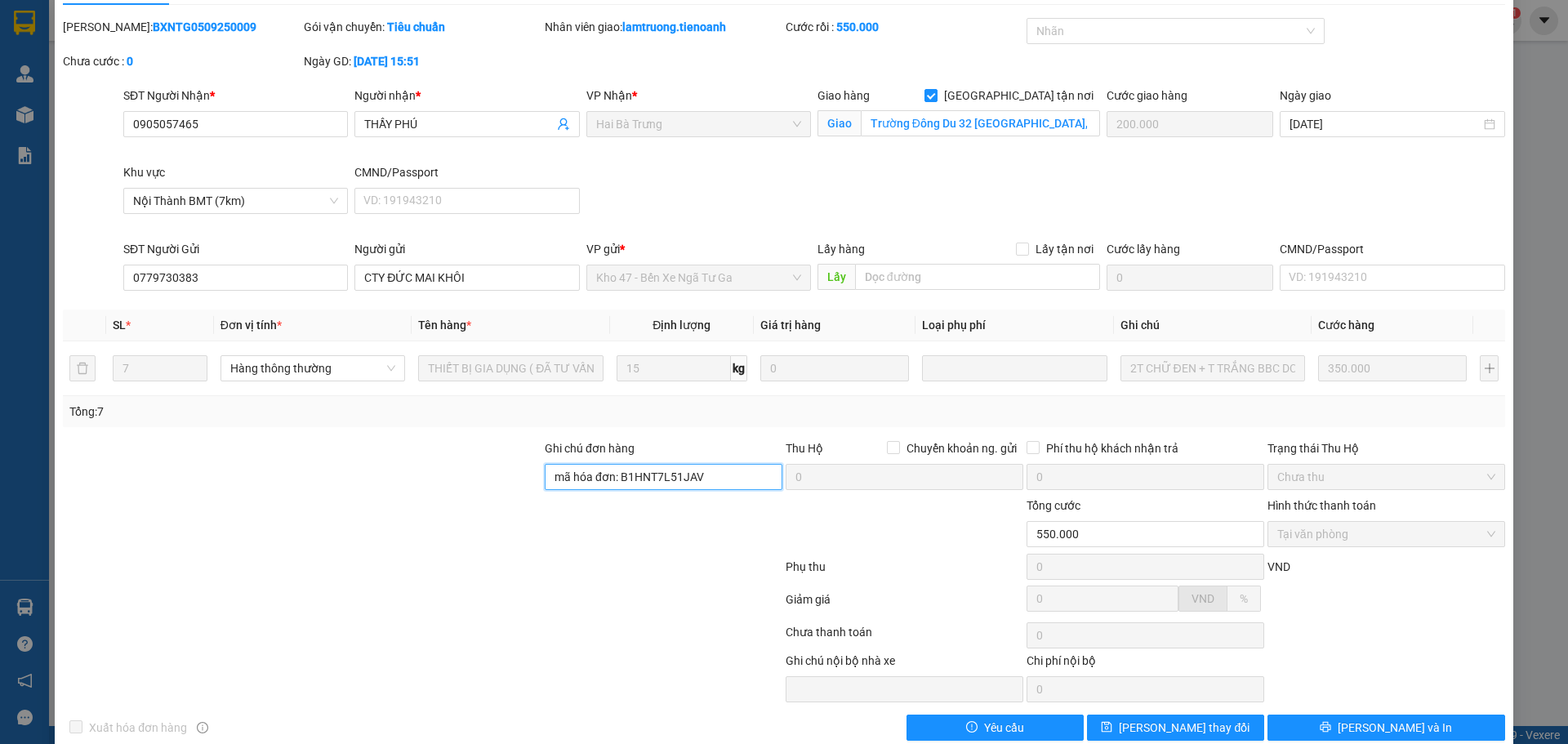
scroll to position [69, 0]
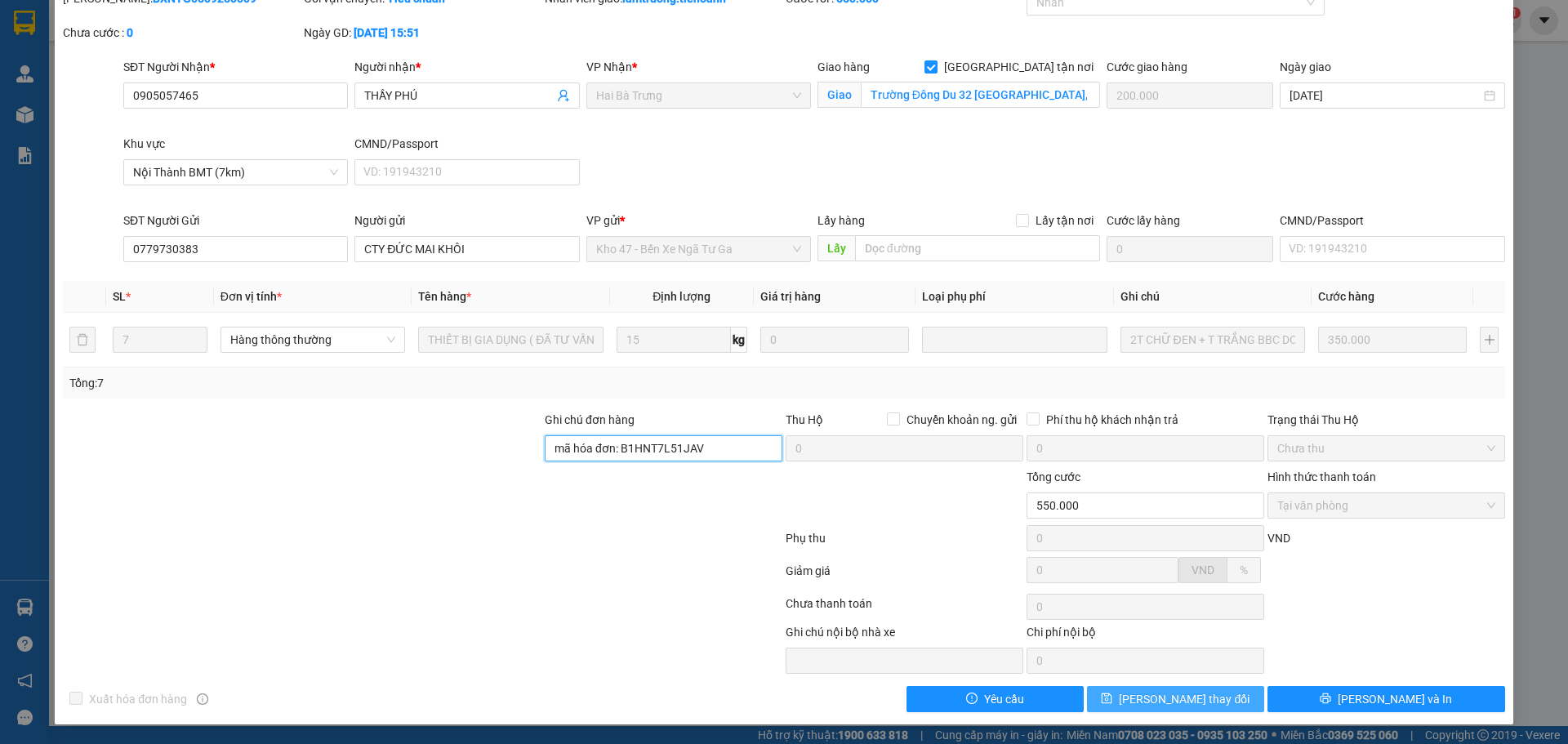
type input "mã hóa đơn: B1HNT7L51JAV"
click at [1166, 699] on span "[PERSON_NAME] thay đổi" at bounding box center [1185, 699] width 131 height 18
